Goal: Obtain resource: Download file/media

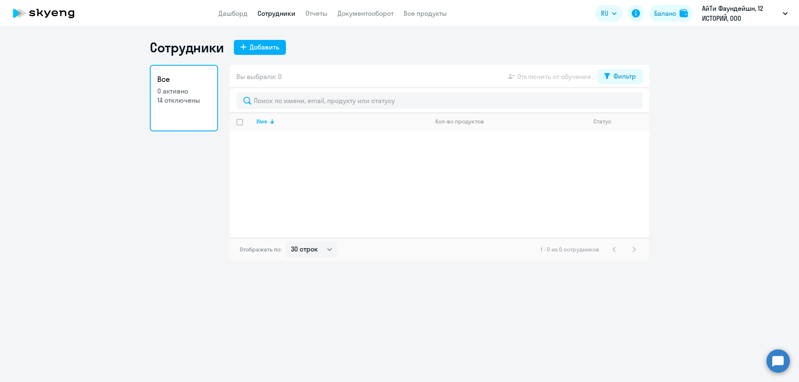
select select "30"
click at [370, 10] on link "Документооборот" at bounding box center [365, 13] width 56 height 8
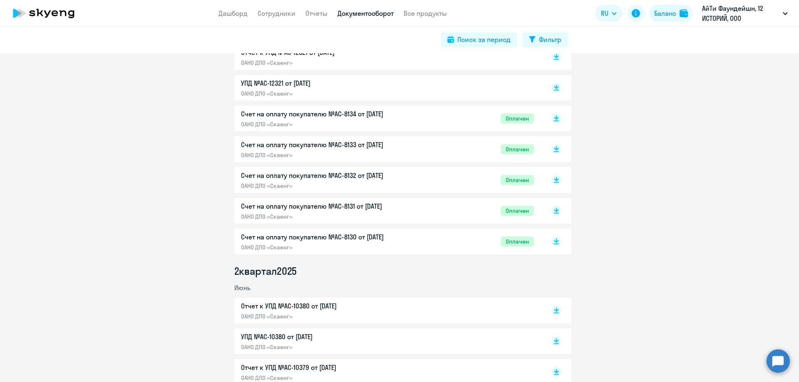
scroll to position [474, 0]
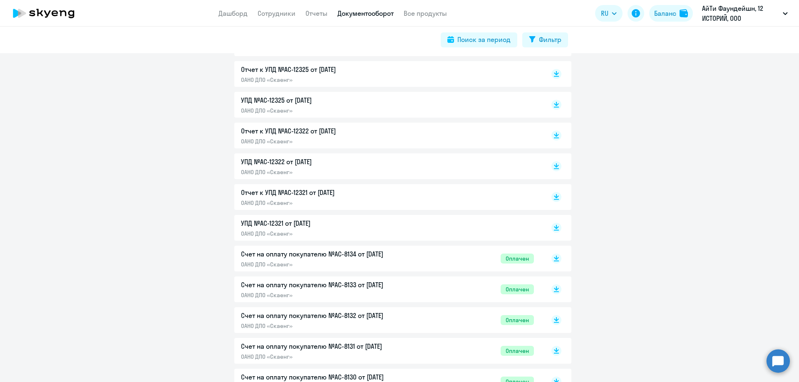
click at [361, 226] on p "УПД №AC-12321 от [DATE]" at bounding box center [328, 223] width 175 height 10
click at [384, 190] on p "Отчет к УПД №AC-12321 от [DATE]" at bounding box center [328, 193] width 175 height 10
click at [362, 161] on p "УПД №AC-12322 от [DATE]" at bounding box center [328, 162] width 175 height 10
click at [330, 129] on p "Отчет к УПД №AC-12322 от [DATE]" at bounding box center [328, 131] width 175 height 10
click at [310, 99] on p "УПД №AC-12325 от [DATE]" at bounding box center [328, 100] width 175 height 10
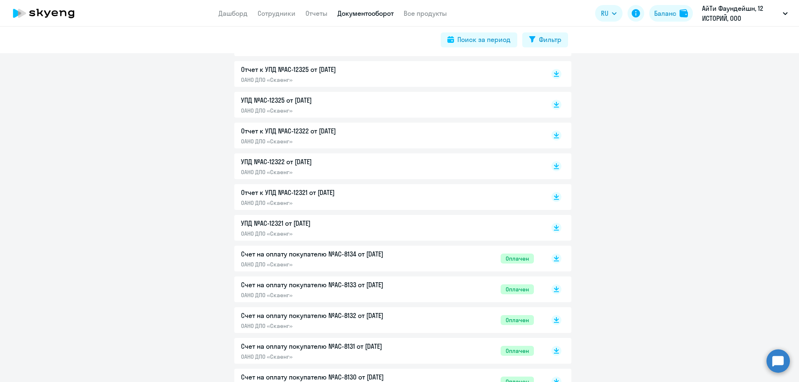
click at [271, 74] on p "Отчет к УПД №AC-12325 от [DATE]" at bounding box center [328, 70] width 175 height 10
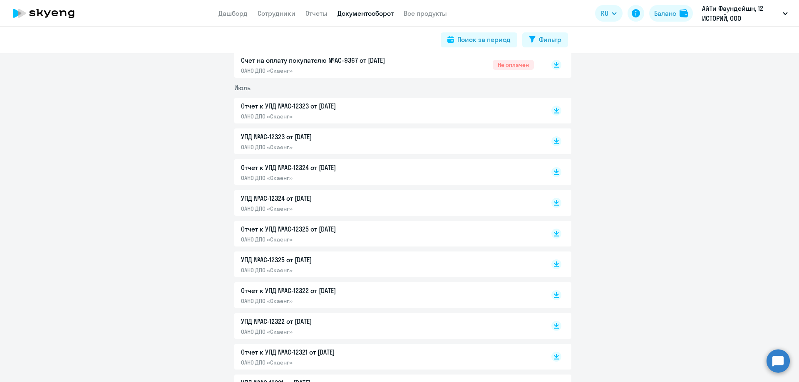
scroll to position [385, 0]
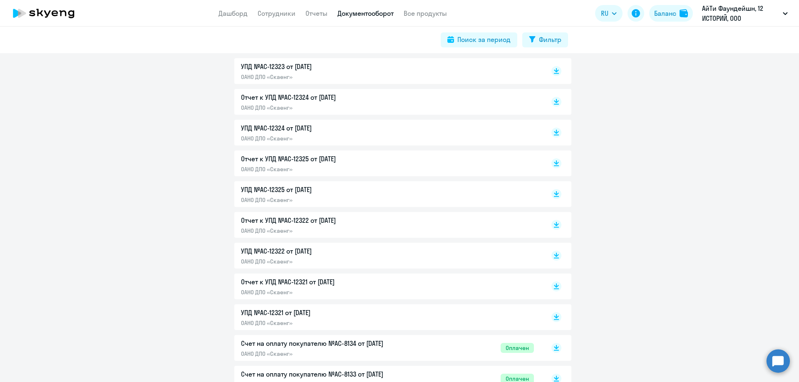
click at [334, 133] on div "УПД №AC-12324 от 31.07.2025 ОАНО ДПО «Скаенг»" at bounding box center [328, 132] width 175 height 19
click at [261, 104] on p "ОАНО ДПО «Скаенг»" at bounding box center [328, 107] width 175 height 7
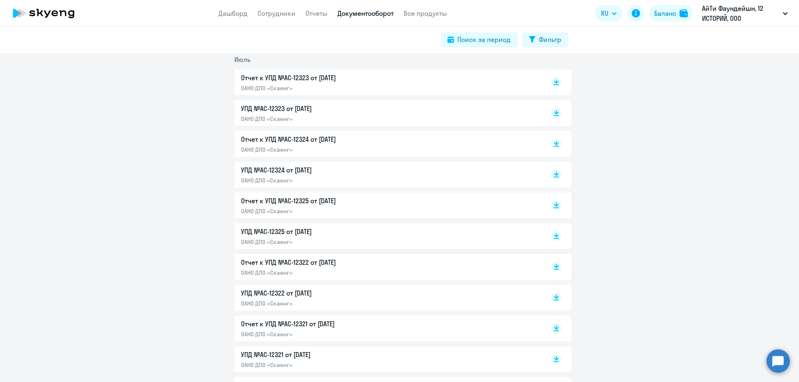
scroll to position [335, 0]
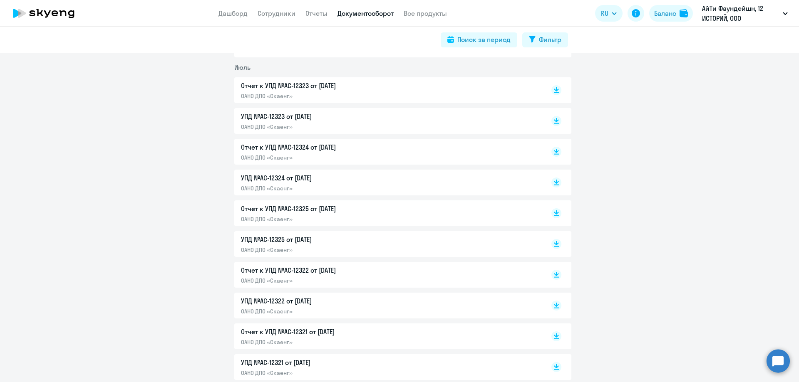
click at [350, 143] on p "Отчет к УПД №AC-12324 от [DATE]" at bounding box center [328, 147] width 175 height 10
click at [324, 119] on p "УПД №AC-12323 от [DATE]" at bounding box center [328, 117] width 175 height 10
click at [338, 88] on p "Отчет к УПД №AC-12323 от [DATE]" at bounding box center [328, 86] width 175 height 10
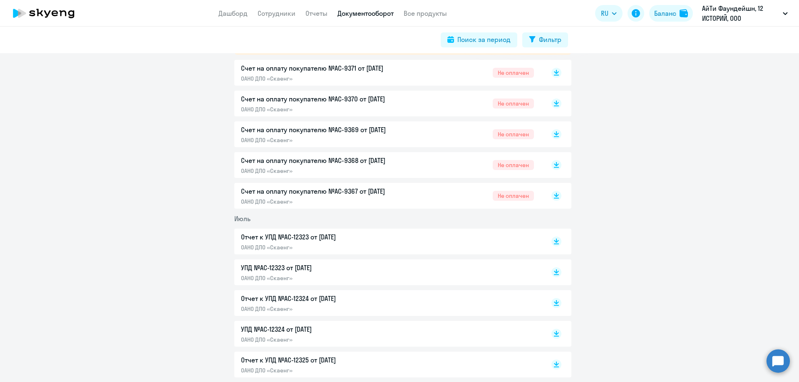
scroll to position [169, 0]
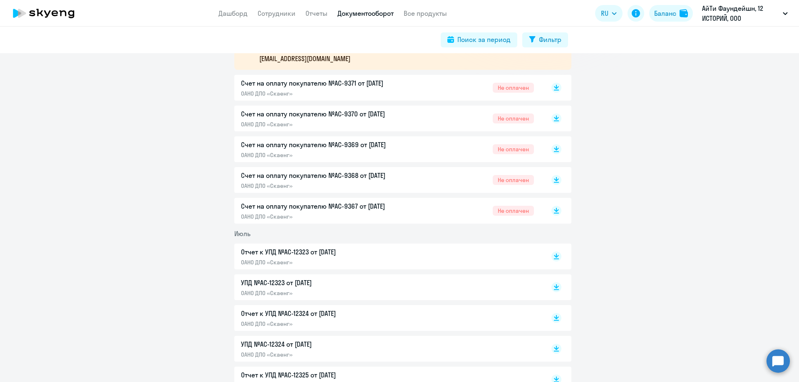
click at [459, 207] on div "Счет на оплату покупателю №AC-9367 от 02.08.2025 ОАНО ДПО «Скаенг» Не оплачен" at bounding box center [387, 210] width 293 height 19
click at [387, 178] on p "Счет на оплату покупателю №AC-9368 от [DATE]" at bounding box center [328, 176] width 175 height 10
click at [320, 154] on p "ОАНО ДПО «Скаенг»" at bounding box center [328, 154] width 175 height 7
click at [329, 123] on p "ОАНО ДПО «Скаенг»" at bounding box center [328, 124] width 175 height 7
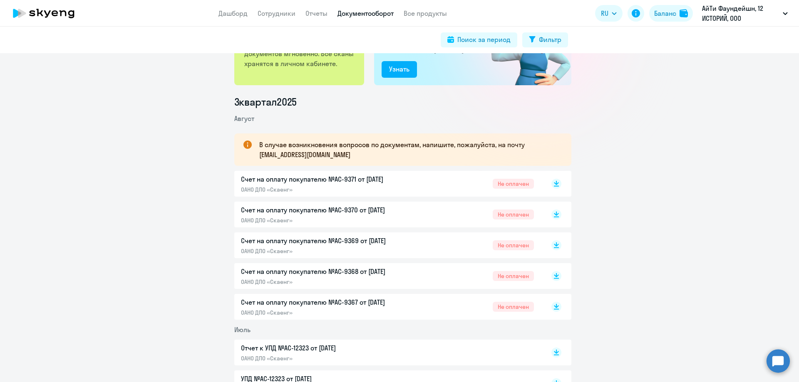
scroll to position [37, 0]
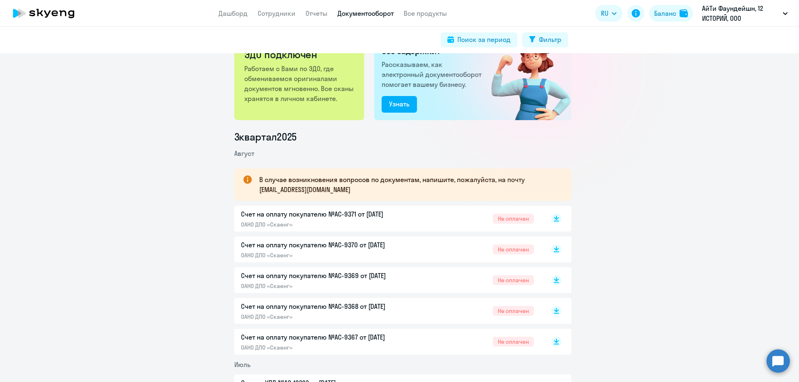
click at [326, 224] on p "ОАНО ДПО «Скаенг»" at bounding box center [328, 224] width 175 height 7
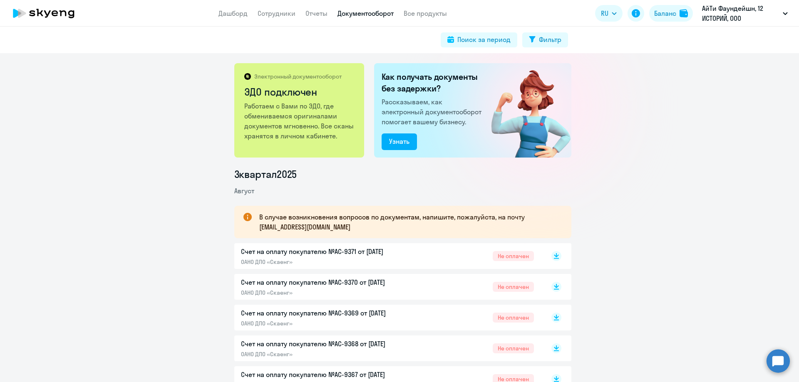
scroll to position [385, 0]
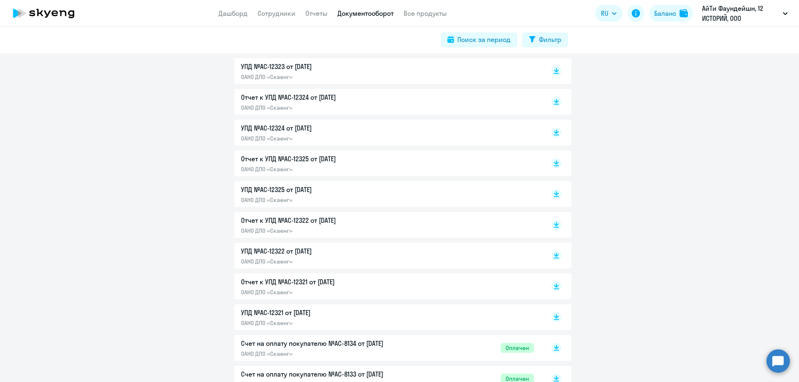
click at [358, 217] on p "Отчет к УПД №AC-12322 от [DATE]" at bounding box center [328, 221] width 175 height 10
click at [316, 162] on p "Отчет к УПД №AC-12325 от [DATE]" at bounding box center [328, 159] width 175 height 10
click at [349, 283] on p "Отчет к УПД №AC-12321 от [DATE]" at bounding box center [328, 282] width 175 height 10
click at [274, 218] on p "Отчет к УПД №AC-12322 от [DATE]" at bounding box center [328, 221] width 175 height 10
click at [309, 155] on p "Отчет к УПД №AC-12325 от [DATE]" at bounding box center [328, 159] width 175 height 10
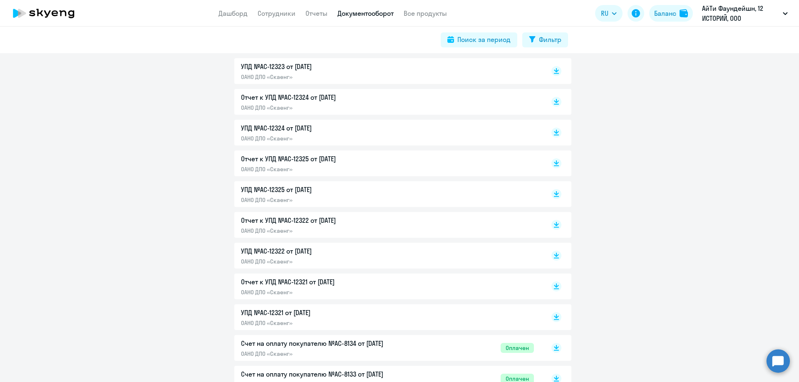
click at [330, 94] on p "Отчет к УПД №AC-12324 от [DATE]" at bounding box center [328, 97] width 175 height 10
